Goal: Task Accomplishment & Management: Manage account settings

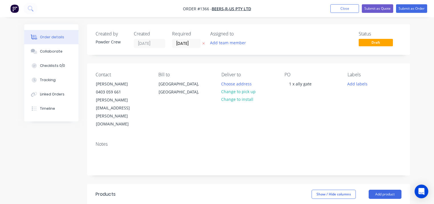
scroll to position [57, 0]
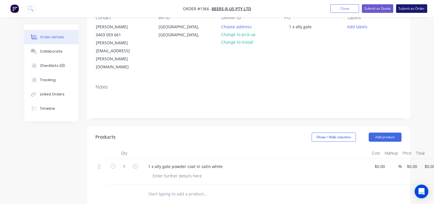
click at [410, 9] on button "Submit as Order" at bounding box center [411, 8] width 31 height 9
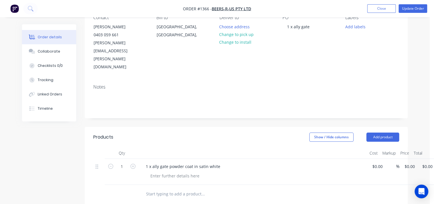
scroll to position [0, 0]
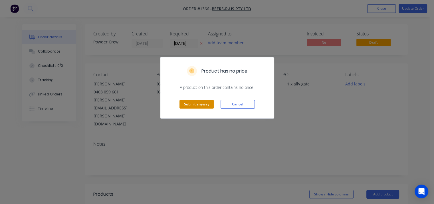
click at [197, 105] on button "Submit anyway" at bounding box center [197, 104] width 34 height 9
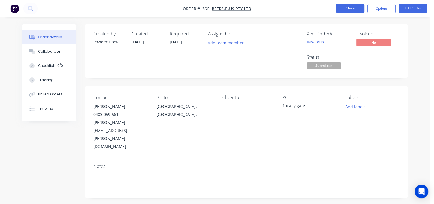
click at [349, 10] on button "Close" at bounding box center [350, 8] width 29 height 9
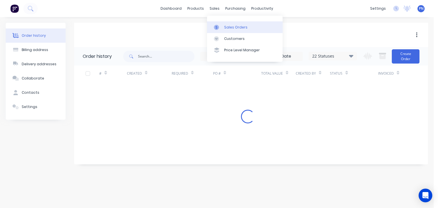
click at [231, 25] on div "Sales Orders" at bounding box center [235, 27] width 23 height 5
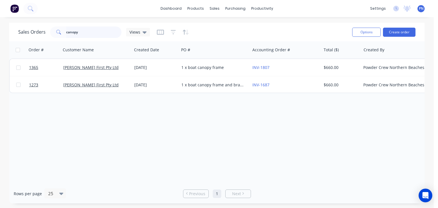
click at [100, 32] on input "canopy" at bounding box center [94, 32] width 56 height 11
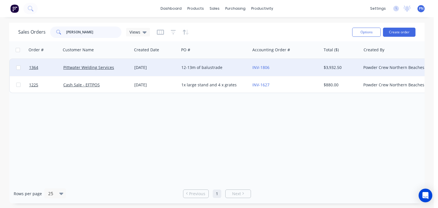
type input "[PERSON_NAME]"
click at [127, 68] on div "Pittwater Welding Services" at bounding box center [96, 68] width 67 height 6
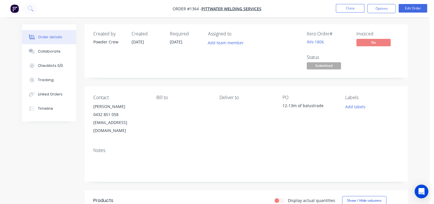
scroll to position [57, 0]
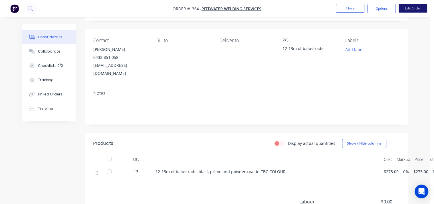
click at [414, 10] on button "Edit Order" at bounding box center [413, 8] width 29 height 9
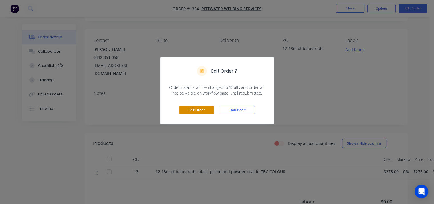
click at [194, 108] on button "Edit Order" at bounding box center [197, 110] width 34 height 9
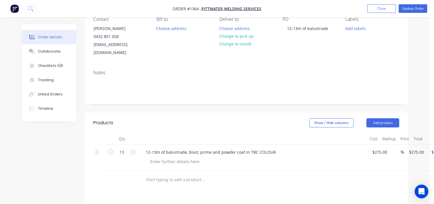
scroll to position [86, 0]
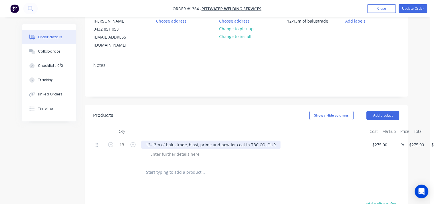
click at [273, 140] on div "12-13m of balustrade, blast, prime and powder coat in TBC COLOUR" at bounding box center [210, 144] width 139 height 8
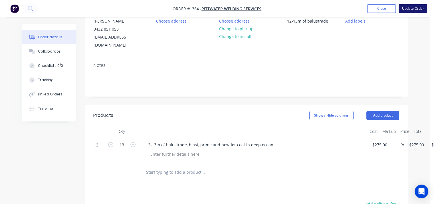
click at [406, 7] on button "Update Order" at bounding box center [413, 8] width 29 height 9
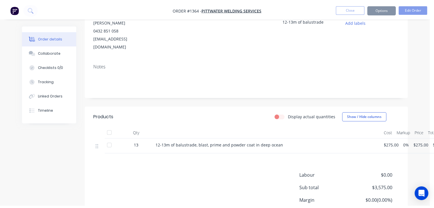
scroll to position [0, 0]
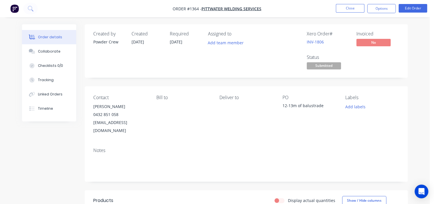
drag, startPoint x: 418, startPoint y: 120, endPoint x: 391, endPoint y: 70, distance: 57.1
click at [418, 118] on div "Order details Collaborate Checklists 0/0 Tracking Linked Orders Timeline Order …" at bounding box center [215, 169] width 430 height 338
click at [354, 6] on button "Close" at bounding box center [350, 8] width 29 height 9
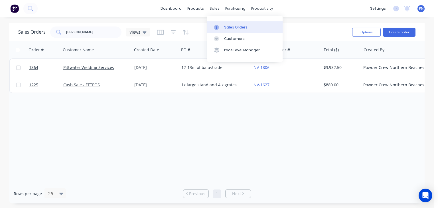
click at [225, 27] on div "Sales Orders" at bounding box center [235, 27] width 23 height 5
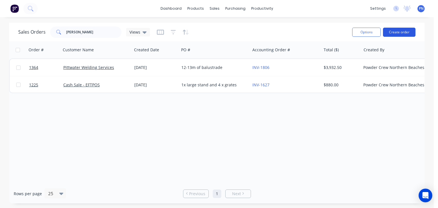
click at [411, 29] on button "Create order" at bounding box center [399, 32] width 33 height 9
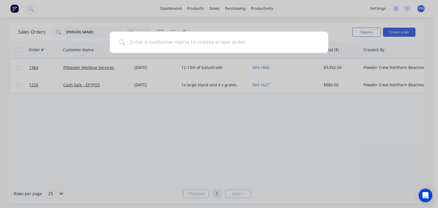
click at [193, 41] on input at bounding box center [222, 42] width 194 height 21
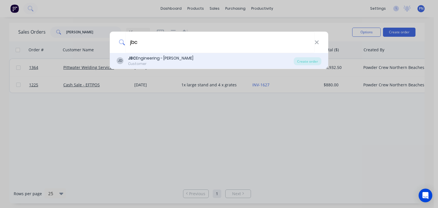
type input "jbc"
click at [179, 61] on div "Customer" at bounding box center [160, 63] width 65 height 5
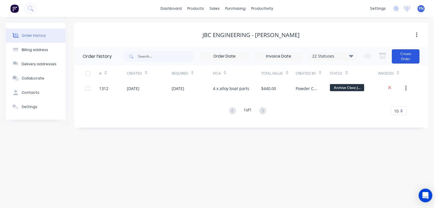
click at [412, 57] on button "Create Order" at bounding box center [406, 56] width 28 height 14
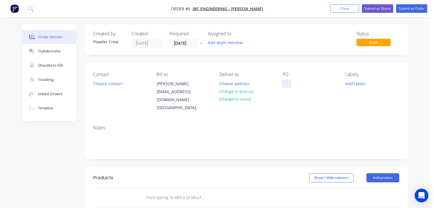
click at [291, 86] on div at bounding box center [286, 84] width 9 height 8
drag, startPoint x: 327, startPoint y: 85, endPoint x: 287, endPoint y: 82, distance: 39.2
click at [287, 82] on div "2 x spear fishing rack" at bounding box center [307, 84] width 50 height 8
copy div "2 x spear fishing rack"
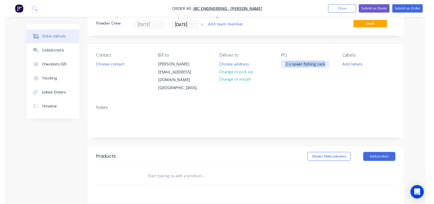
scroll to position [29, 0]
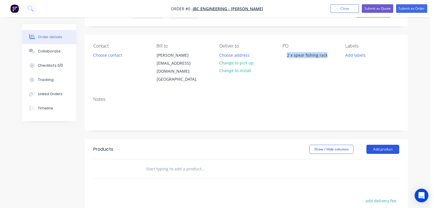
click at [388, 133] on div "Order details Collaborate Checklists 0/0 Tracking Linked Orders Timeline Order …" at bounding box center [214, 160] width 397 height 329
click at [386, 145] on button "Add product" at bounding box center [382, 149] width 33 height 9
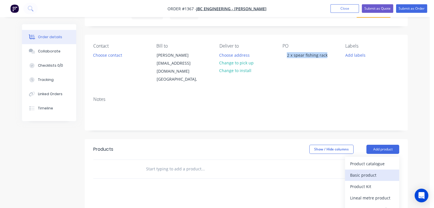
click at [370, 171] on div "Basic product" at bounding box center [372, 175] width 44 height 8
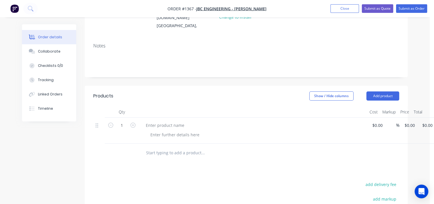
scroll to position [86, 0]
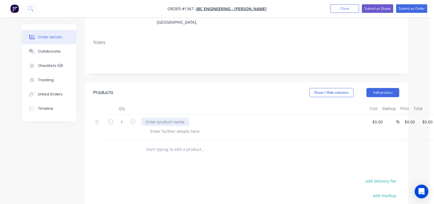
click at [186, 118] on div at bounding box center [165, 122] width 48 height 8
paste div
click at [410, 10] on button "Submit as Order" at bounding box center [411, 8] width 31 height 9
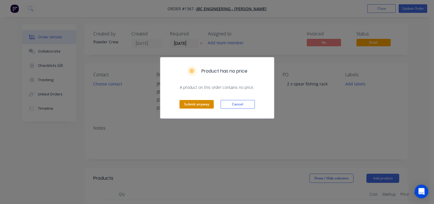
click at [200, 105] on button "Submit anyway" at bounding box center [197, 104] width 34 height 9
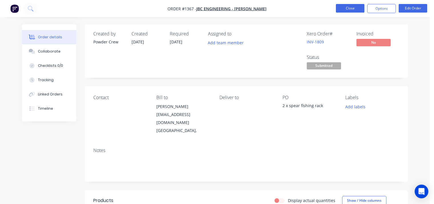
click at [348, 10] on button "Close" at bounding box center [350, 8] width 29 height 9
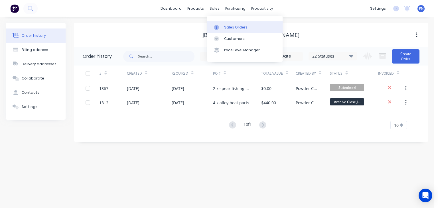
click at [224, 29] on div "Sales Orders" at bounding box center [235, 27] width 23 height 5
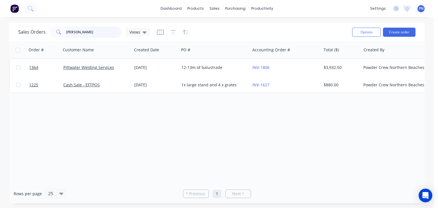
click at [99, 33] on input "[PERSON_NAME]" at bounding box center [94, 32] width 56 height 11
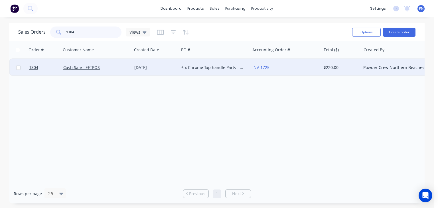
type input "1304"
click at [102, 65] on div "Cash Sale - EFTPOS" at bounding box center [94, 68] width 63 height 6
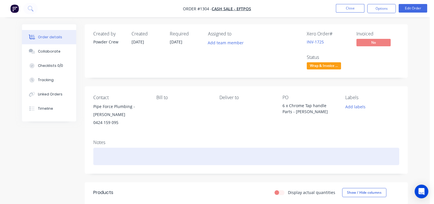
click at [114, 148] on div at bounding box center [246, 156] width 306 height 17
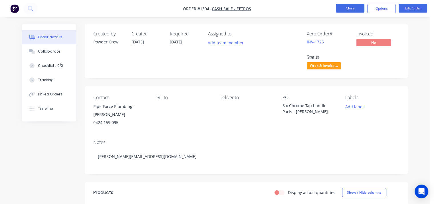
click at [344, 9] on button "Close" at bounding box center [350, 8] width 29 height 9
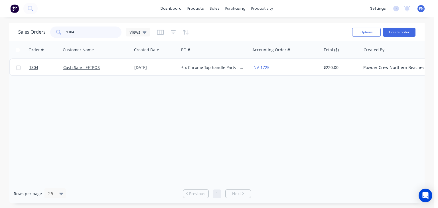
click at [95, 37] on input "1304" at bounding box center [94, 32] width 56 height 11
click at [95, 33] on input "1304" at bounding box center [94, 32] width 56 height 11
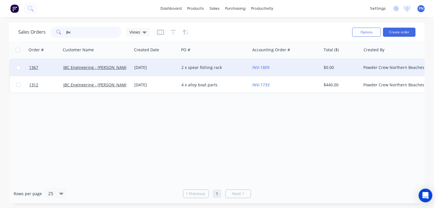
type input "jbc"
click at [124, 67] on div "JBC Engineering - [PERSON_NAME]" at bounding box center [94, 68] width 63 height 6
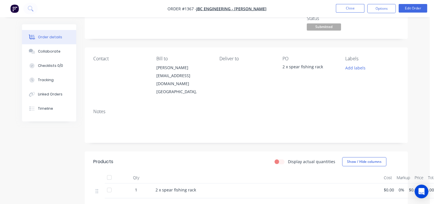
scroll to position [29, 0]
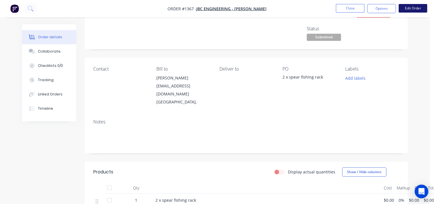
click at [408, 7] on button "Edit Order" at bounding box center [413, 8] width 29 height 9
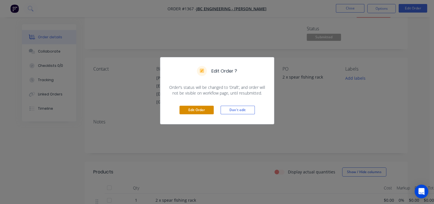
click at [186, 108] on button "Edit Order" at bounding box center [197, 110] width 34 height 9
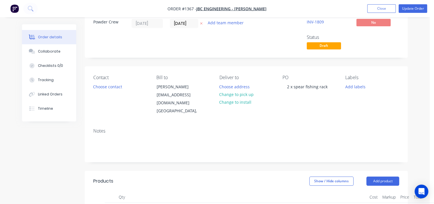
scroll to position [57, 0]
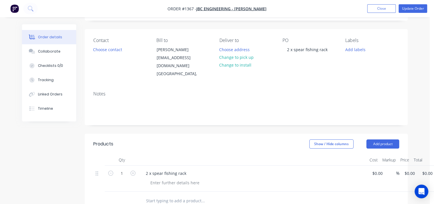
click at [196, 169] on div "2 x spear fishing rack" at bounding box center [253, 173] width 224 height 8
click at [188, 169] on div "2 x spear fishing rack" at bounding box center [166, 173] width 50 height 8
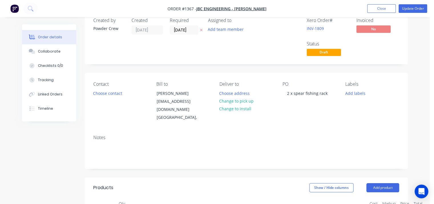
scroll to position [0, 0]
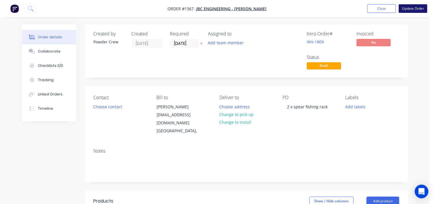
click at [410, 8] on button "Update Order" at bounding box center [413, 8] width 29 height 9
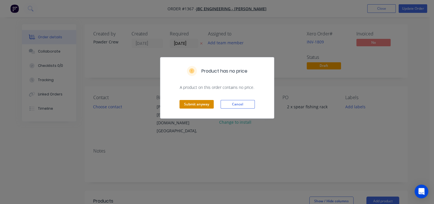
click at [203, 105] on button "Submit anyway" at bounding box center [197, 104] width 34 height 9
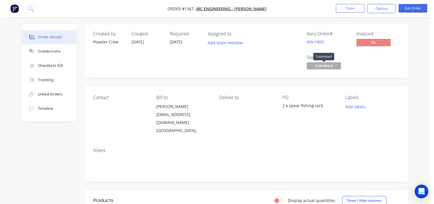
click at [323, 68] on span "Submitted" at bounding box center [324, 65] width 34 height 7
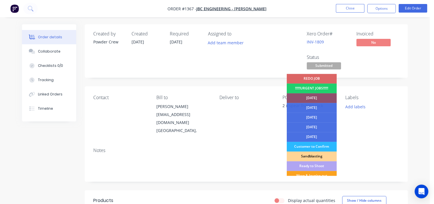
click at [315, 97] on div "[DATE]" at bounding box center [312, 98] width 50 height 10
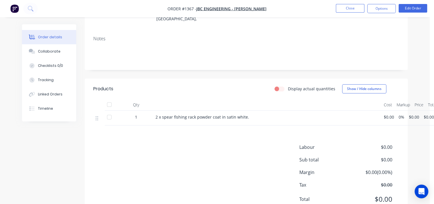
scroll to position [121, 0]
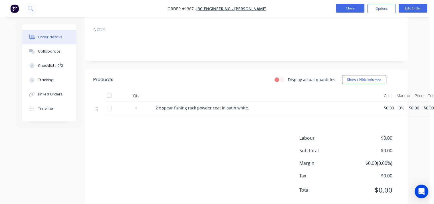
click at [350, 10] on button "Close" at bounding box center [350, 8] width 29 height 9
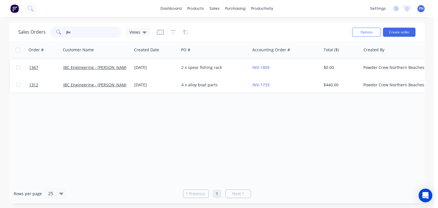
click at [85, 33] on input "jbc" at bounding box center [94, 32] width 56 height 11
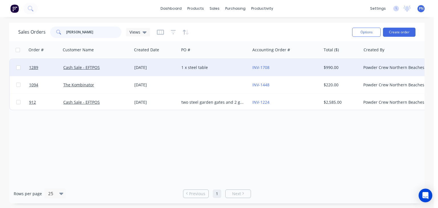
type input "[PERSON_NAME]"
click at [217, 68] on div "1 x steel table" at bounding box center [213, 68] width 63 height 6
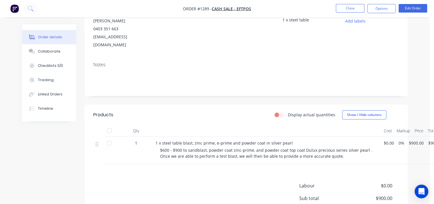
scroll to position [29, 0]
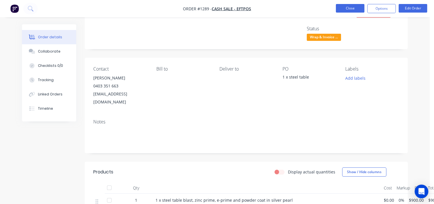
click at [358, 7] on button "Close" at bounding box center [350, 8] width 29 height 9
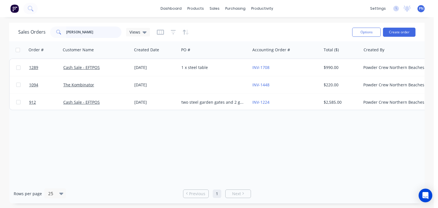
click at [77, 33] on input "[PERSON_NAME]" at bounding box center [94, 32] width 56 height 11
type input "window furnishing"
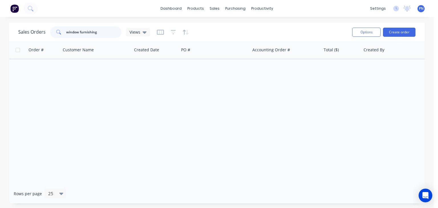
click at [113, 29] on input "window furnishing" at bounding box center [94, 32] width 56 height 11
click at [34, 8] on button at bounding box center [30, 8] width 14 height 11
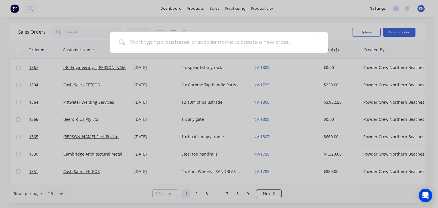
click at [98, 21] on div at bounding box center [219, 104] width 438 height 208
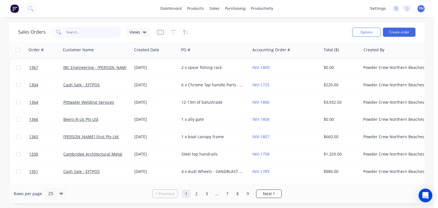
click at [79, 32] on input "text" at bounding box center [94, 32] width 56 height 11
type input "[PERSON_NAME]"
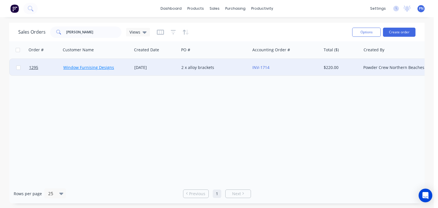
click at [94, 69] on link "Window Furnising Designs" at bounding box center [88, 67] width 51 height 5
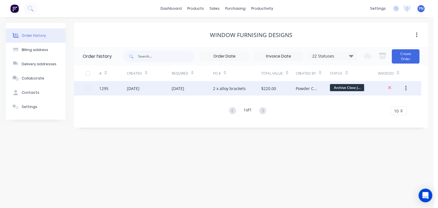
click at [226, 89] on div "2 x alloy brackets" at bounding box center [229, 89] width 33 height 6
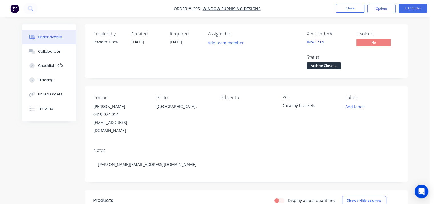
click at [311, 43] on link "INV-1714" at bounding box center [315, 41] width 17 height 5
click at [428, 80] on div "Order details Collaborate Checklists 0/0 Tracking Linked Orders Timeline Order …" at bounding box center [215, 169] width 430 height 338
click at [344, 9] on button "Close" at bounding box center [350, 8] width 29 height 9
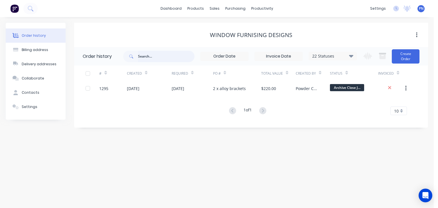
click at [155, 54] on input "text" at bounding box center [166, 56] width 57 height 11
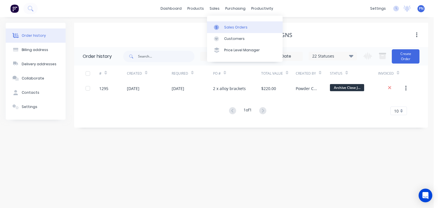
click at [224, 25] on link "Sales Orders" at bounding box center [245, 26] width 76 height 11
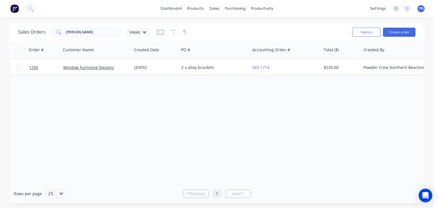
click at [92, 25] on div "Sales Orders [PERSON_NAME] Views" at bounding box center [183, 32] width 330 height 14
click at [86, 32] on input "[PERSON_NAME]" at bounding box center [94, 32] width 56 height 11
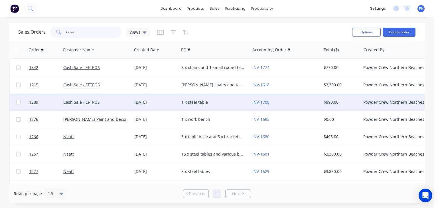
type input "table"
click at [124, 103] on div "Cash Sale - EFTPOS" at bounding box center [94, 103] width 63 height 6
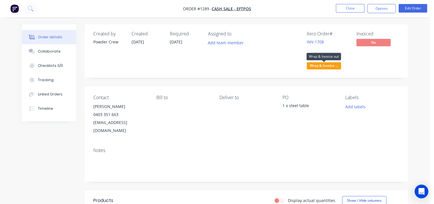
click at [319, 64] on span "Wrap & Invoice ..." at bounding box center [324, 65] width 34 height 7
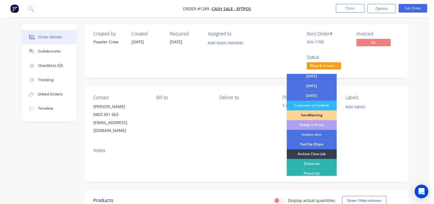
scroll to position [51, 0]
click at [314, 143] on div "Paid Via Eftpos" at bounding box center [312, 144] width 50 height 10
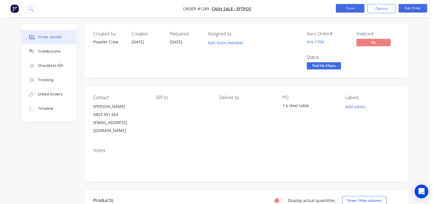
click at [354, 9] on button "Close" at bounding box center [350, 8] width 29 height 9
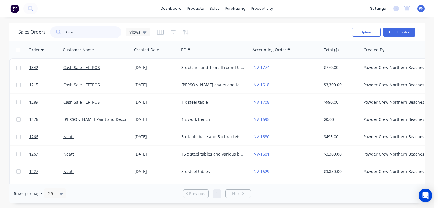
click at [103, 30] on input "table" at bounding box center [94, 32] width 56 height 11
type input "i"
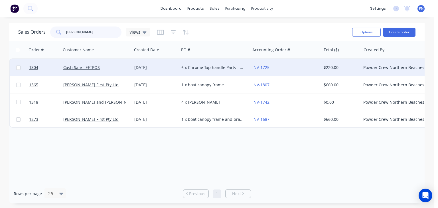
type input "[PERSON_NAME]"
click at [120, 67] on div "Cash Sale - EFTPOS" at bounding box center [94, 68] width 63 height 6
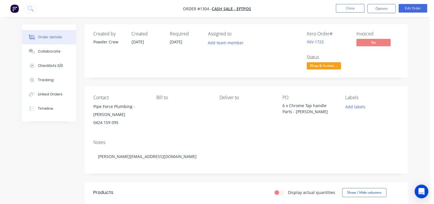
click at [334, 67] on span "Wrap & Invoice ..." at bounding box center [324, 65] width 34 height 7
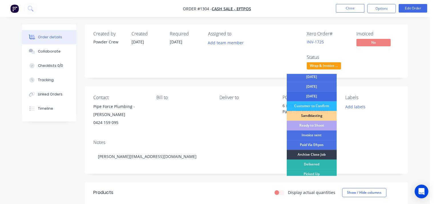
scroll to position [51, 0]
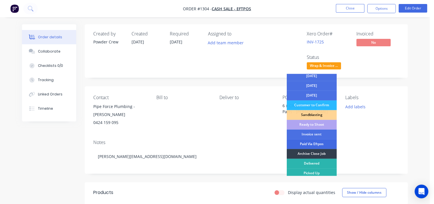
click at [320, 144] on div "Paid Via Eftpos" at bounding box center [312, 144] width 50 height 10
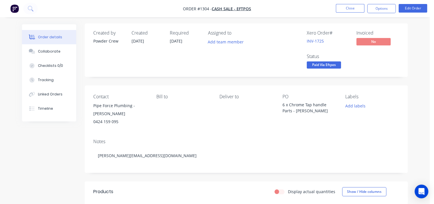
scroll to position [0, 0]
